Goal: Navigation & Orientation: Find specific page/section

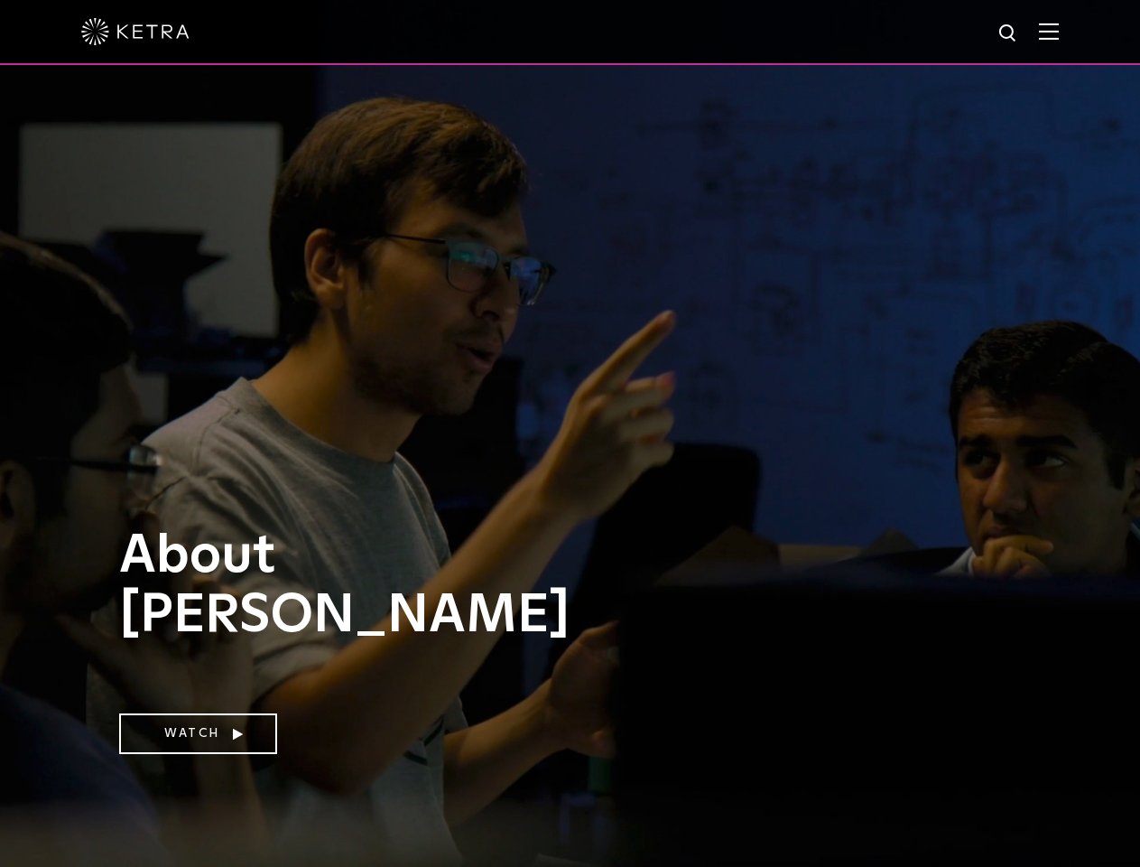
click at [570, 33] on div at bounding box center [570, 31] width 978 height 63
click at [1059, 32] on img at bounding box center [1049, 31] width 20 height 17
